Goal: Task Accomplishment & Management: Complete application form

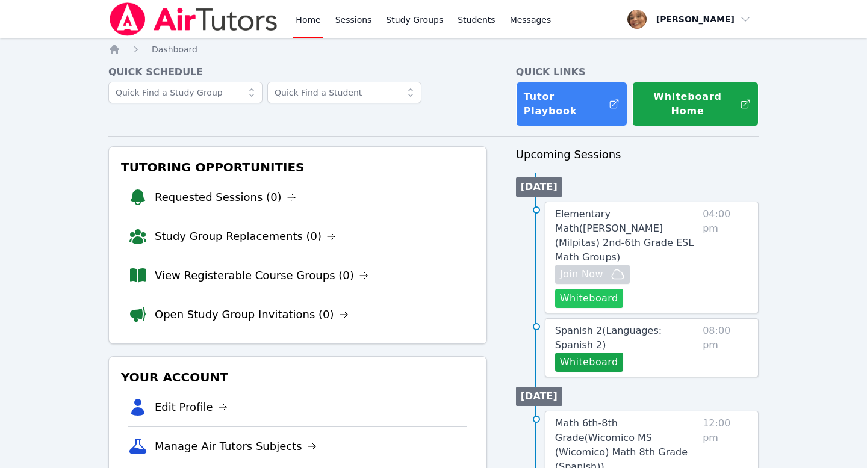
click at [623, 289] on button "Whiteboard" at bounding box center [589, 298] width 68 height 19
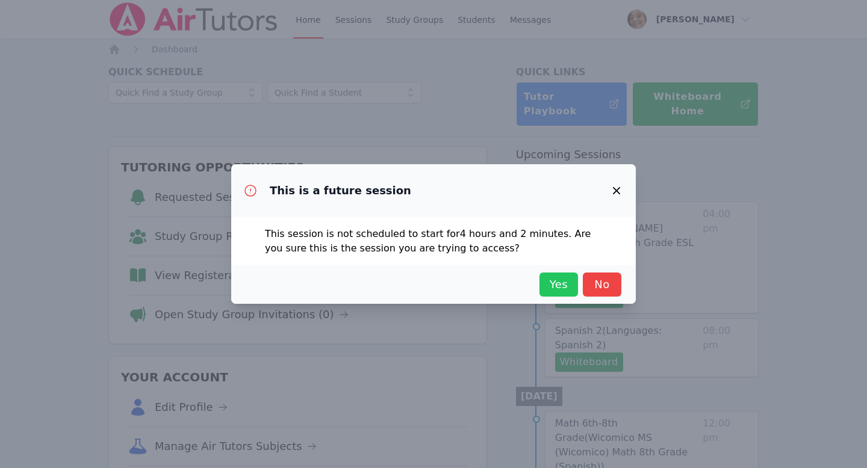
click at [551, 287] on span "Yes" at bounding box center [559, 284] width 26 height 17
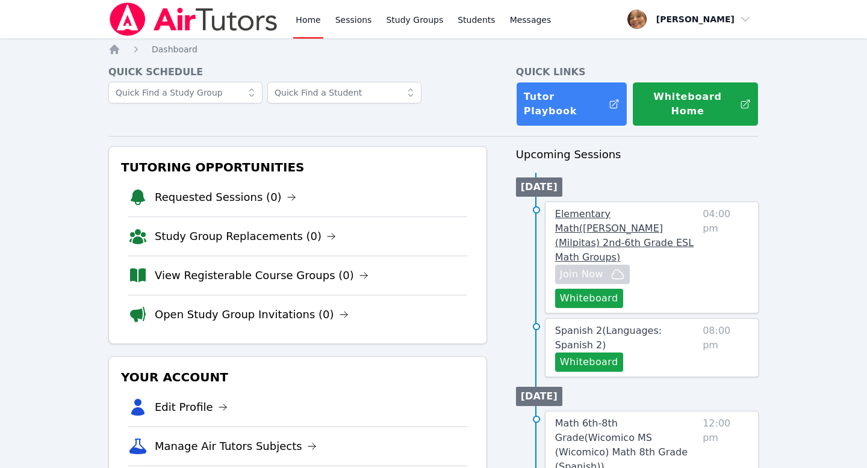
click at [658, 218] on span "Elementary Math ( Spangler (Milpitas) 2nd-6th Grade ESL Math Groups )" at bounding box center [624, 235] width 138 height 55
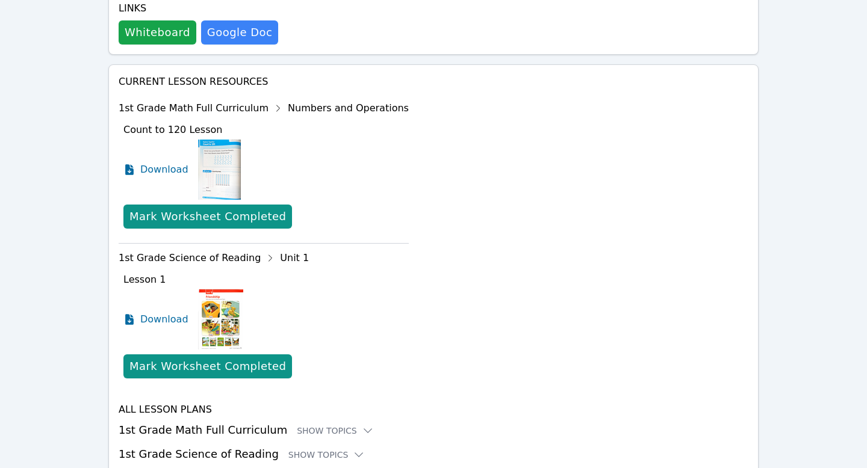
scroll to position [410, 0]
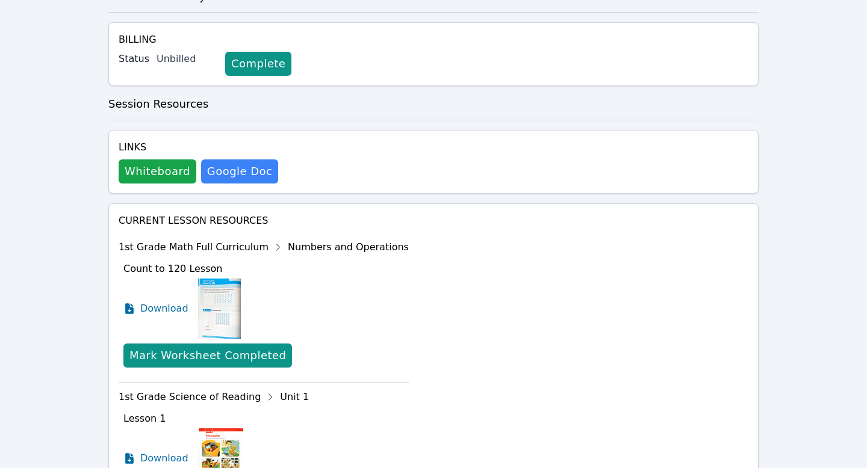
scroll to position [272, 0]
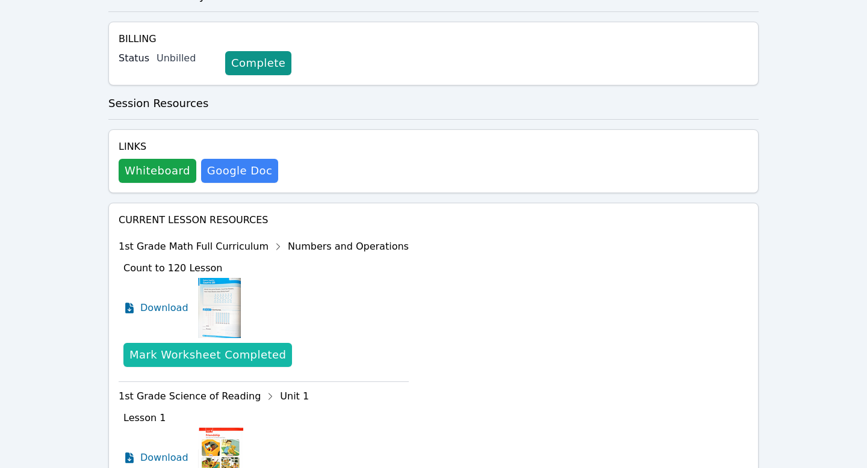
click at [214, 347] on div "Mark Worksheet Completed" at bounding box center [207, 355] width 157 height 17
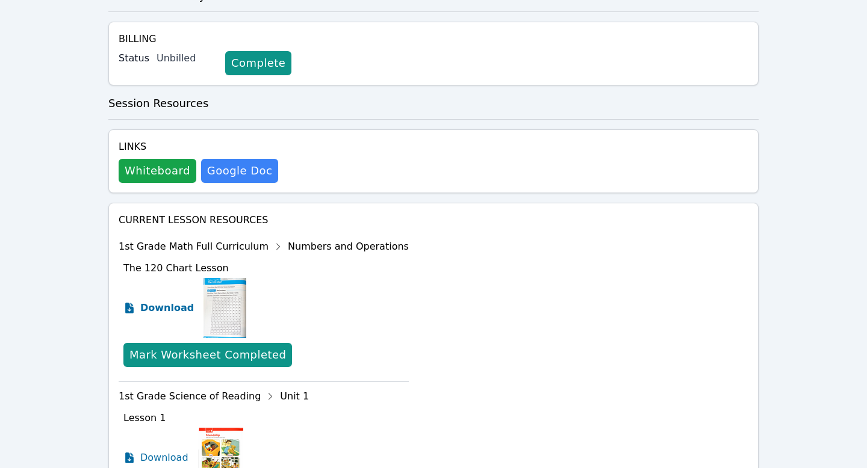
click at [176, 301] on span "Download" at bounding box center [167, 308] width 54 height 14
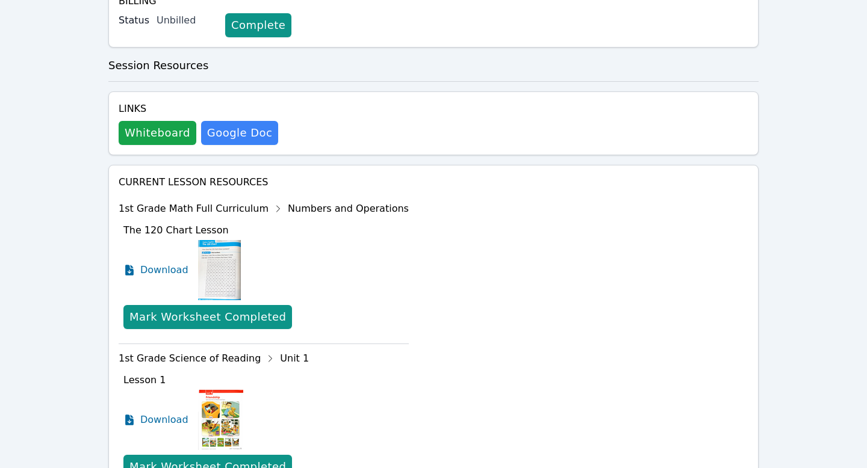
scroll to position [320, 0]
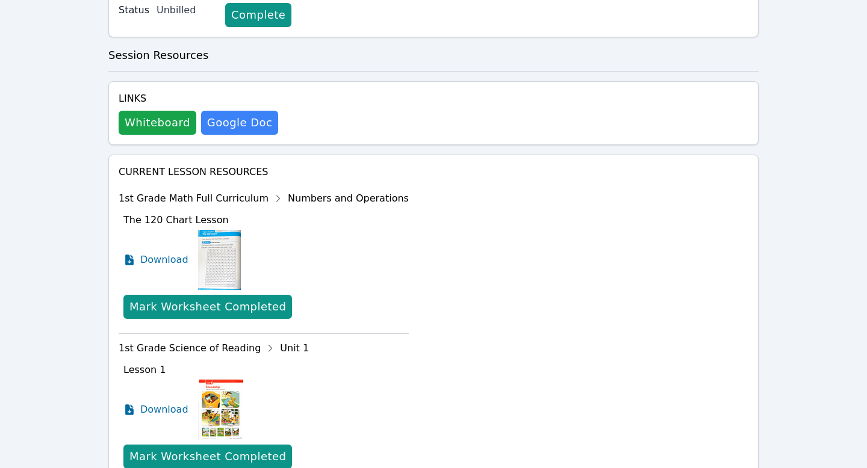
click at [269, 189] on icon at bounding box center [278, 198] width 19 height 19
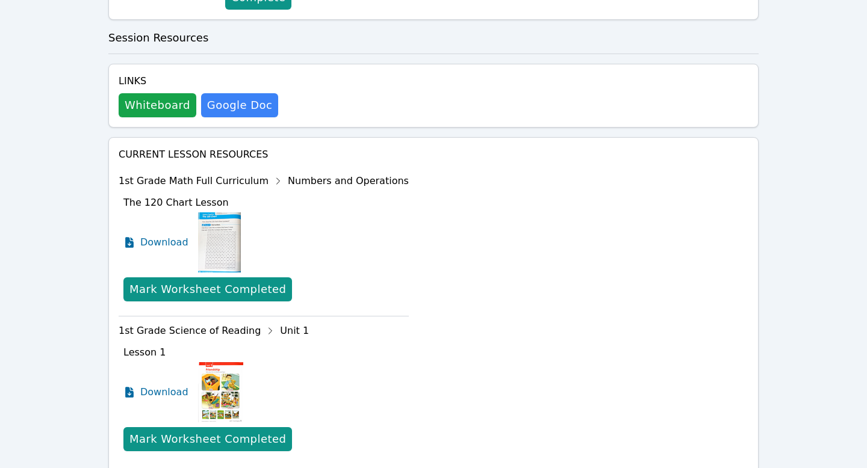
scroll to position [347, 0]
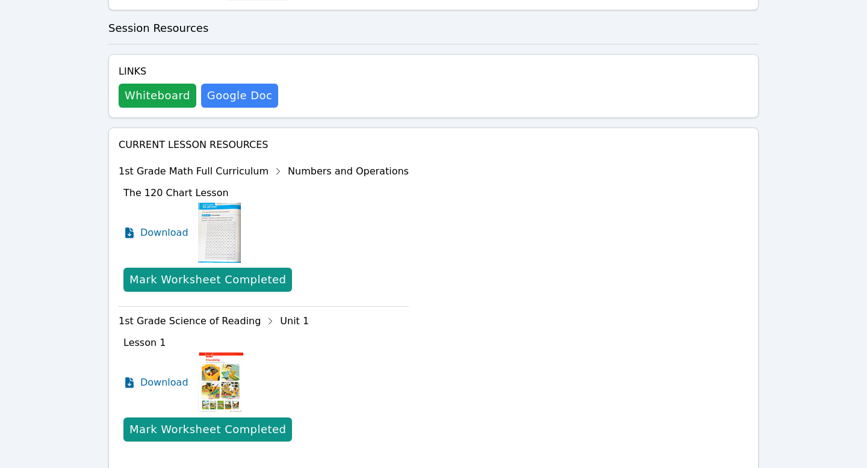
click at [269, 162] on icon at bounding box center [278, 171] width 19 height 19
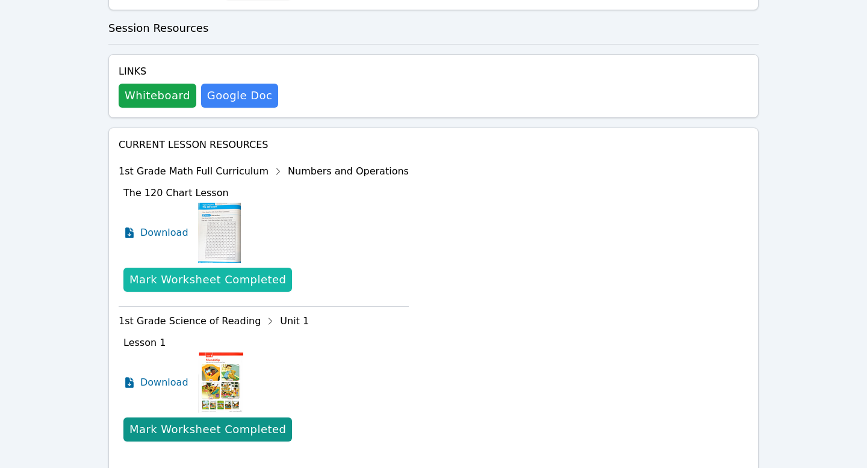
click at [246, 272] on div "Mark Worksheet Completed" at bounding box center [207, 280] width 157 height 17
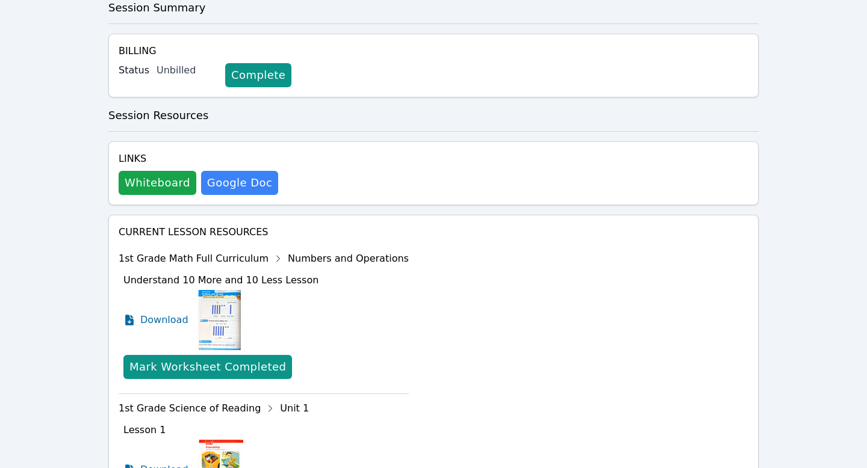
scroll to position [261, 0]
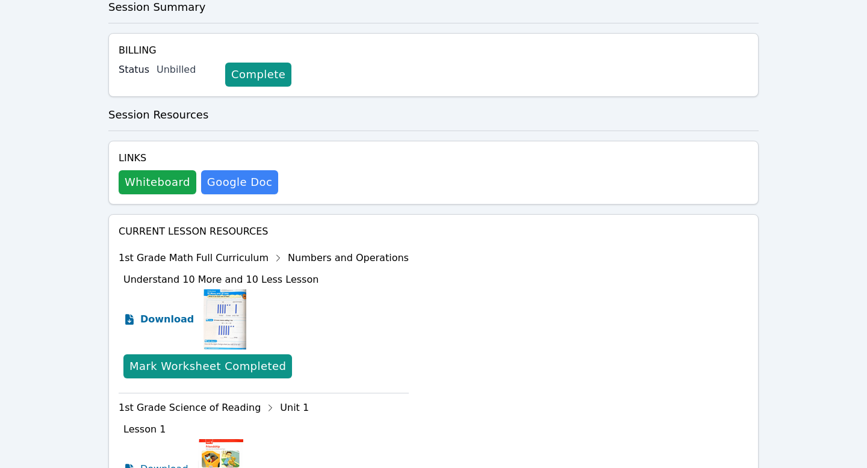
click at [175, 312] on span "Download" at bounding box center [167, 319] width 54 height 14
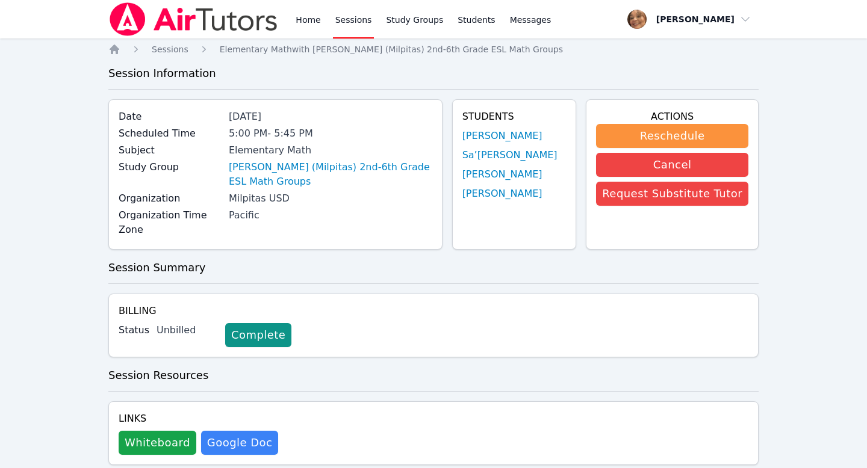
scroll to position [261, 0]
click at [664, 187] on button "Request Substitute Tutor" at bounding box center [672, 194] width 152 height 24
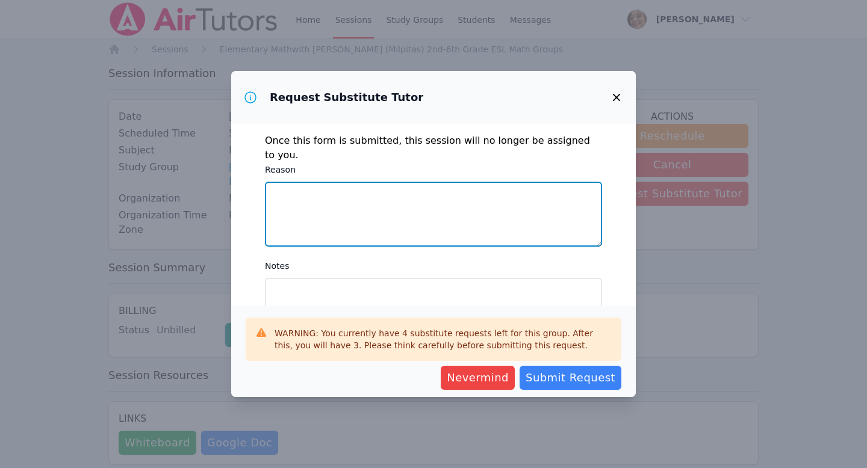
click at [582, 200] on textarea "Reason" at bounding box center [433, 214] width 337 height 65
type textarea "I went to"
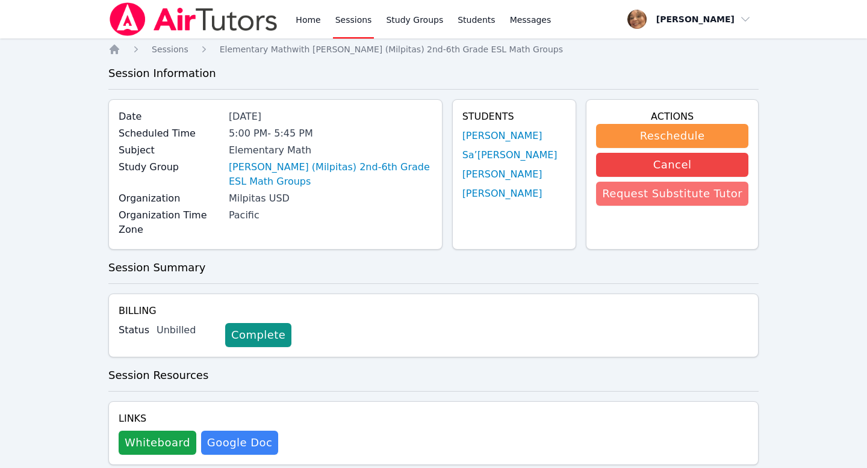
click at [721, 196] on button "Request Substitute Tutor" at bounding box center [672, 194] width 152 height 24
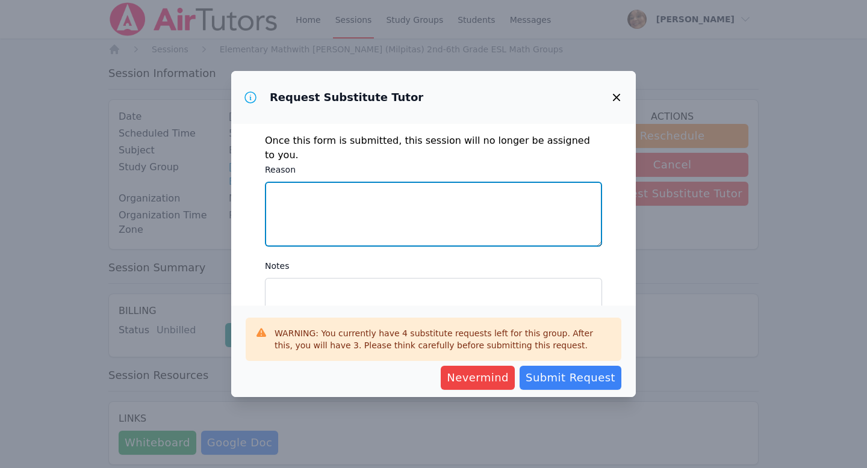
click at [450, 205] on textarea "Reason" at bounding box center [433, 214] width 337 height 65
type textarea "I am still experiencing"
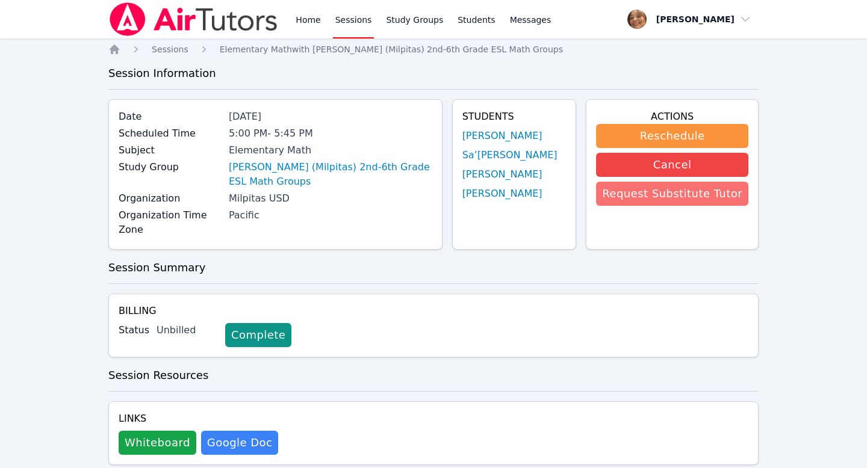
click at [612, 200] on button "Request Substitute Tutor" at bounding box center [672, 194] width 152 height 24
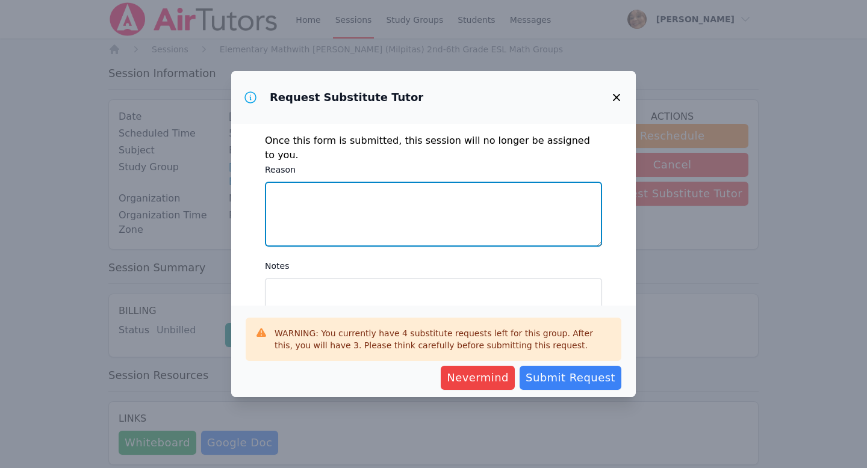
click at [539, 185] on textarea "Reason" at bounding box center [433, 214] width 337 height 65
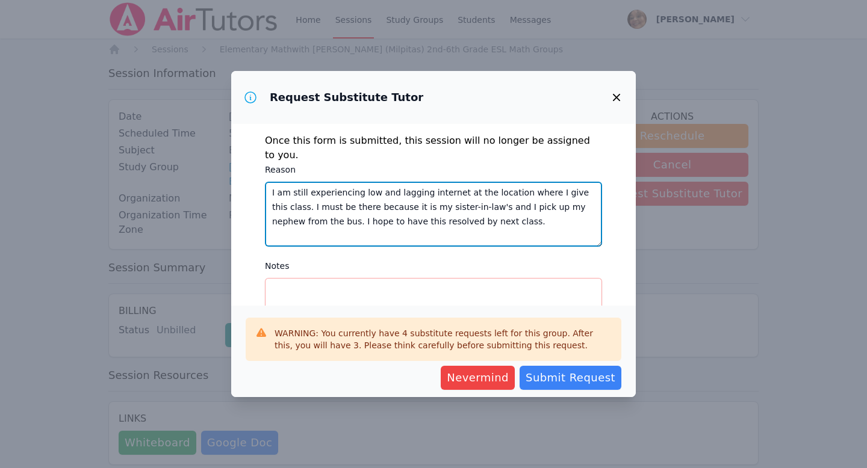
click at [446, 210] on textarea "I am still experiencing low and lagging internet at the location where I give t…" at bounding box center [433, 214] width 337 height 65
type textarea "I am still experiencing low and lagging internet at the location where I give t…"
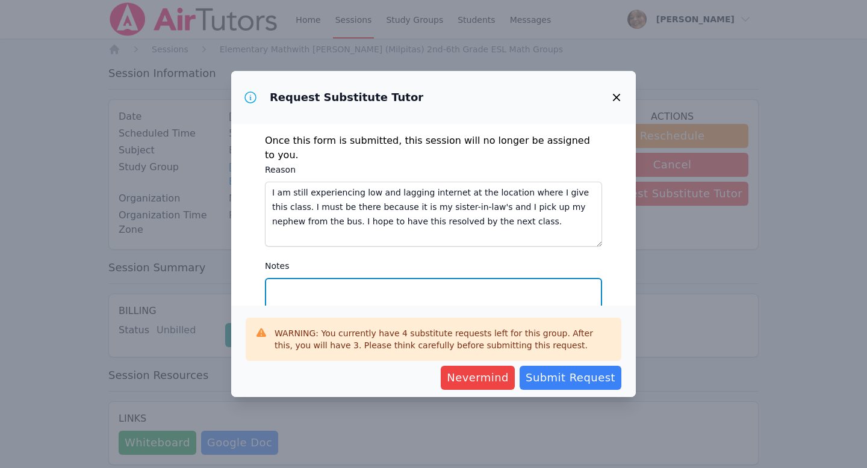
click at [441, 284] on textarea "Notes" at bounding box center [433, 310] width 337 height 65
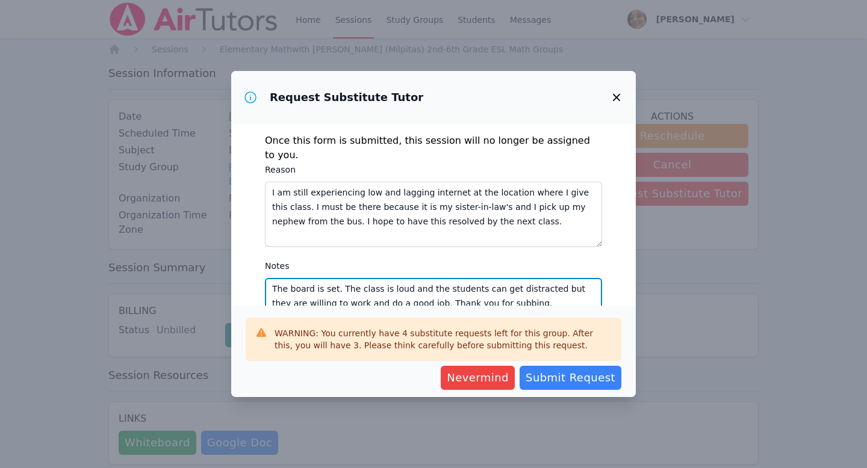
click at [405, 291] on textarea "The board is set. The class is loud and the students can get distracted but the…" at bounding box center [433, 310] width 337 height 65
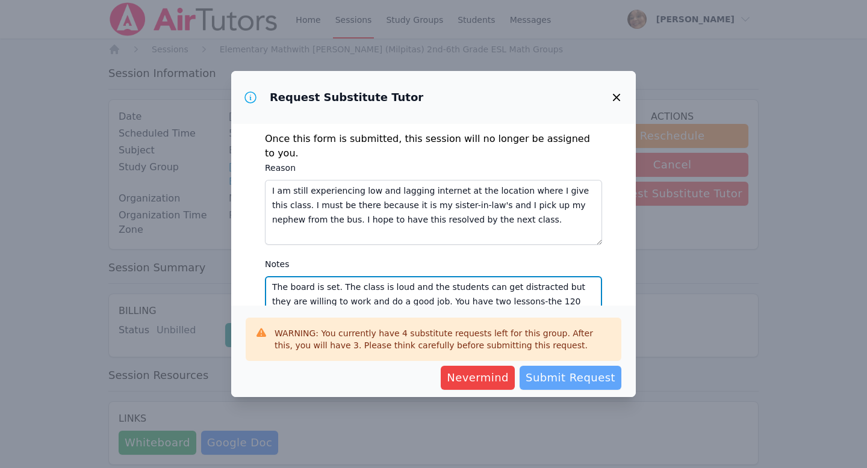
type textarea "The board is set. The class is loud and the students can get distracted but the…"
click at [550, 376] on span "Submit Request" at bounding box center [571, 378] width 90 height 17
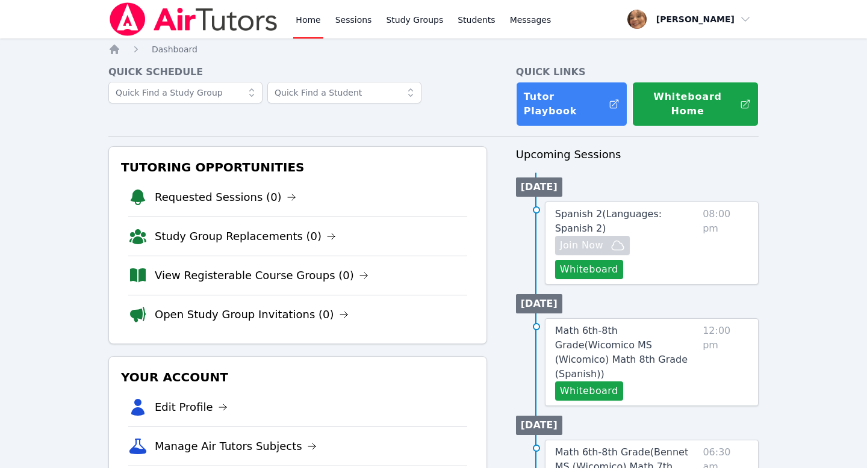
click at [481, 66] on h4 "Quick Schedule" at bounding box center [297, 72] width 379 height 14
